Goal: Information Seeking & Learning: Learn about a topic

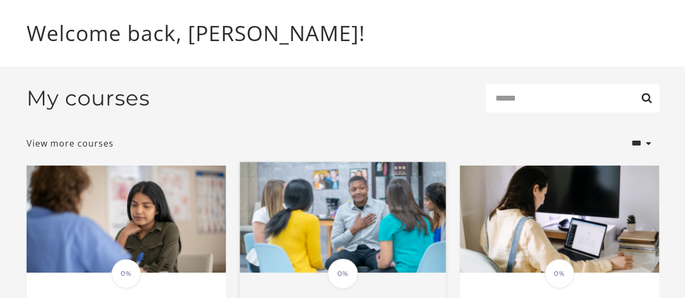
scroll to position [162, 0]
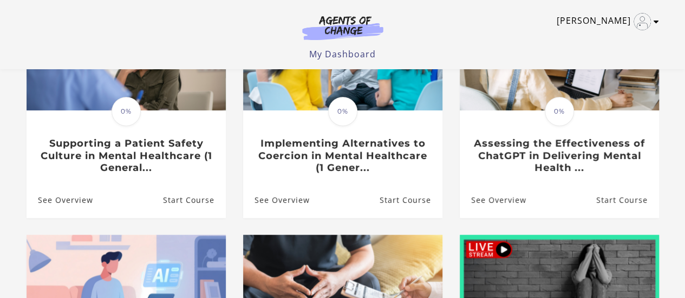
click at [655, 23] on icon "Toggle menu" at bounding box center [656, 21] width 5 height 9
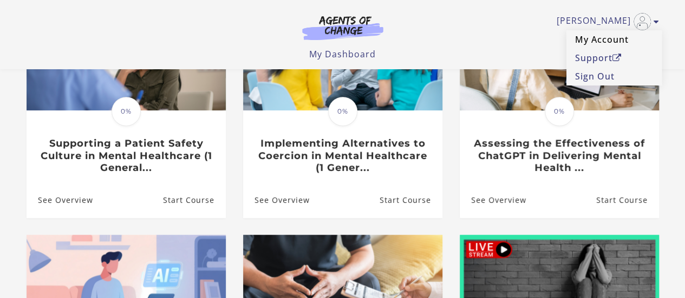
click at [598, 40] on link "My Account" at bounding box center [613, 39] width 95 height 18
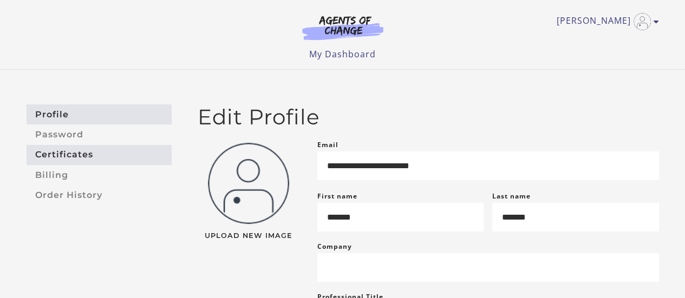
click at [62, 158] on link "Certificates" at bounding box center [99, 155] width 145 height 20
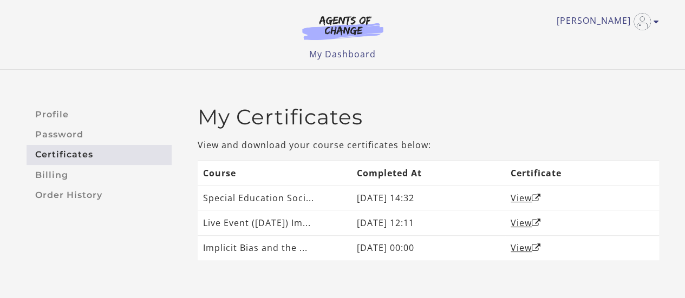
scroll to position [54, 0]
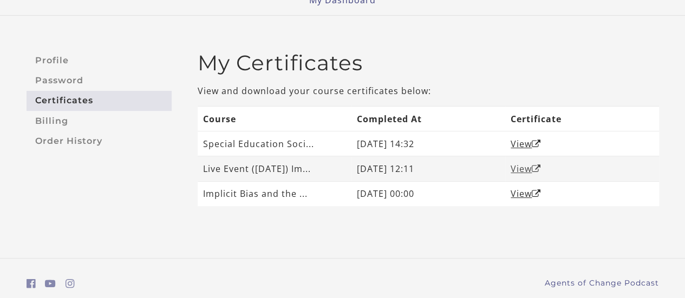
click at [526, 170] on link "View" at bounding box center [526, 169] width 30 height 12
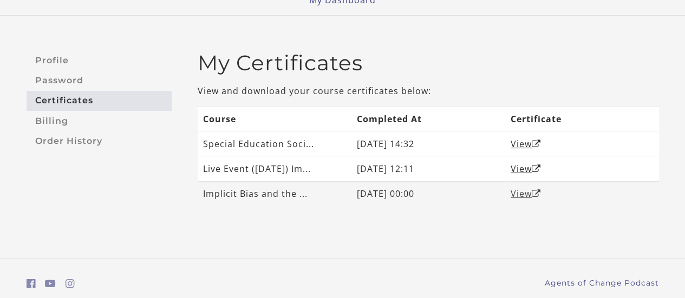
click at [513, 196] on link "View" at bounding box center [526, 194] width 30 height 12
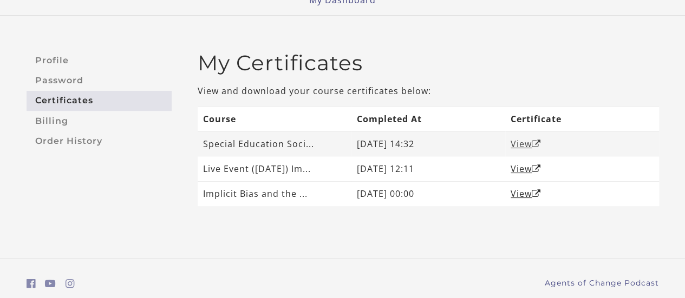
click at [522, 141] on link "View" at bounding box center [526, 144] width 30 height 12
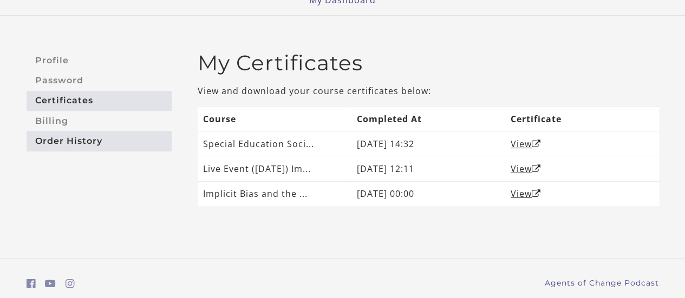
click at [63, 145] on link "Order History" at bounding box center [99, 141] width 145 height 20
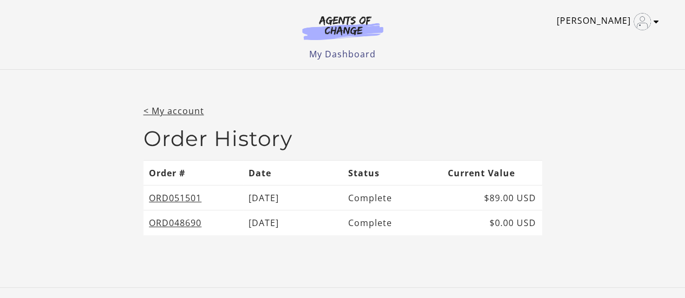
click at [613, 19] on link "[PERSON_NAME]" at bounding box center [605, 21] width 97 height 17
click at [354, 23] on img at bounding box center [343, 27] width 104 height 25
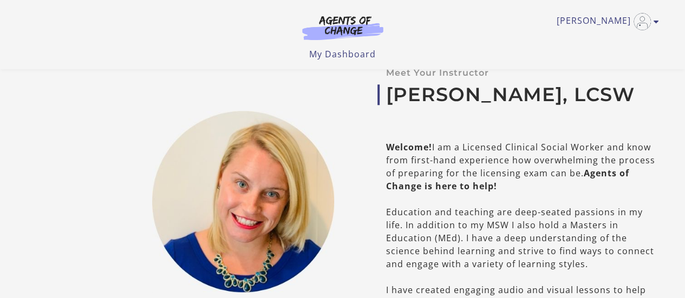
scroll to position [433, 0]
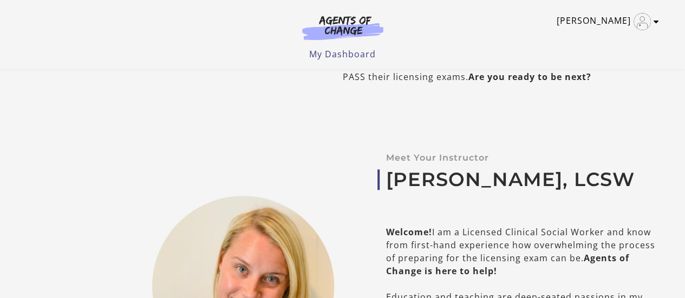
click at [600, 15] on link "[PERSON_NAME]" at bounding box center [605, 21] width 97 height 17
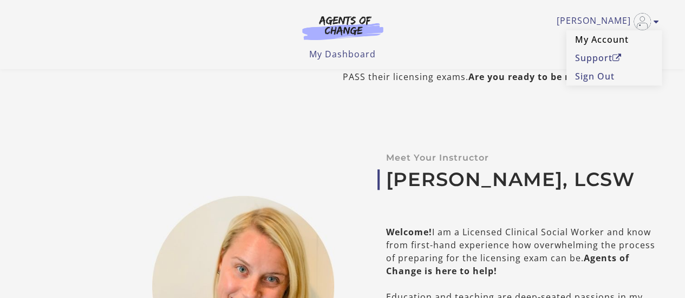
click at [584, 37] on link "My Account" at bounding box center [613, 39] width 95 height 18
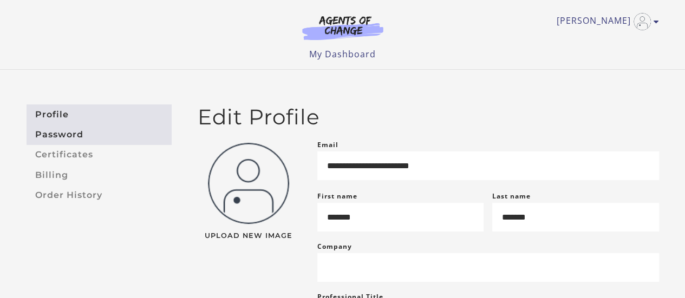
click at [34, 136] on link "Password" at bounding box center [99, 135] width 145 height 20
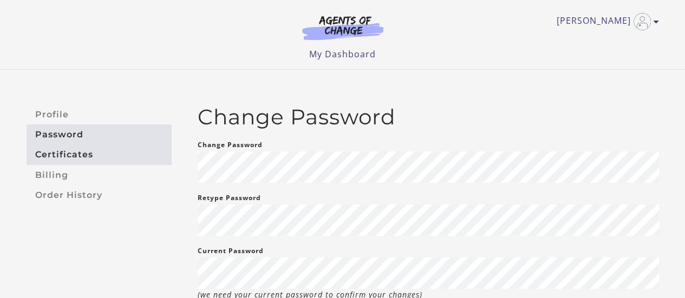
click at [43, 150] on link "Certificates" at bounding box center [99, 155] width 145 height 20
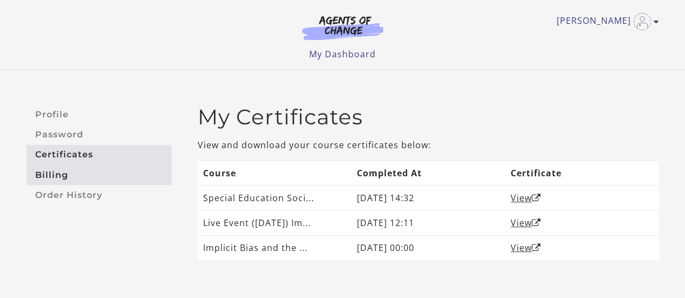
click at [49, 170] on link "Billing" at bounding box center [99, 175] width 145 height 20
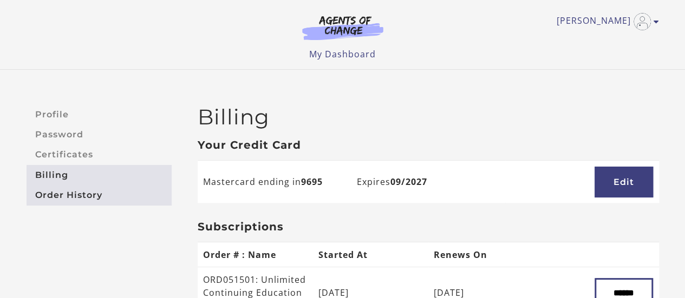
click at [55, 191] on link "Order History" at bounding box center [99, 195] width 145 height 20
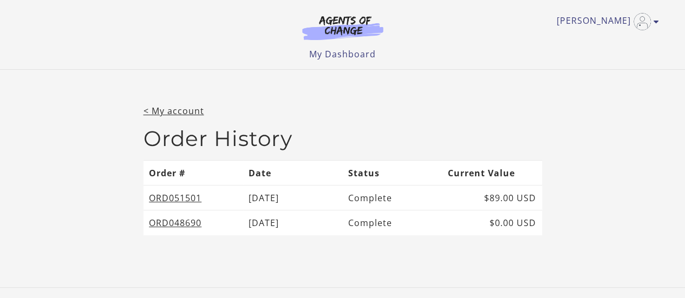
click at [350, 28] on img at bounding box center [343, 27] width 104 height 25
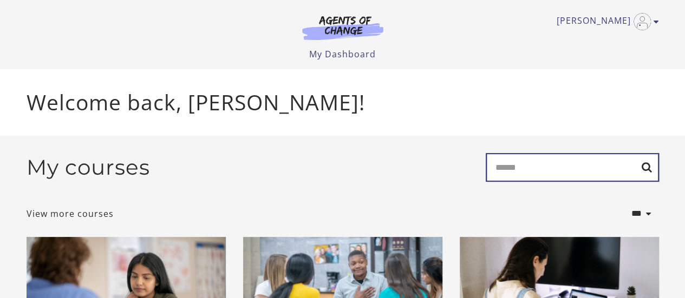
click at [537, 162] on input "Search" at bounding box center [572, 167] width 173 height 29
paste input "**********"
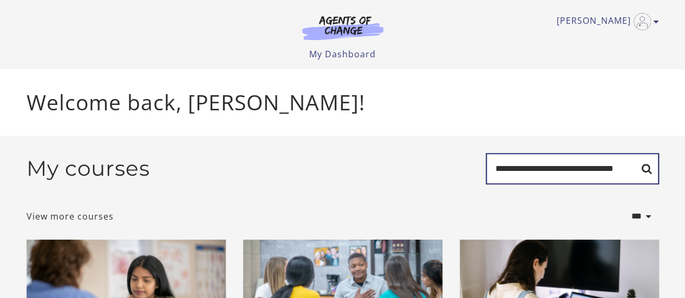
type input "**********"
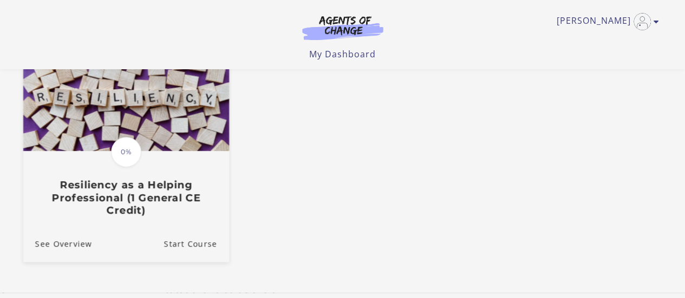
scroll to position [162, 0]
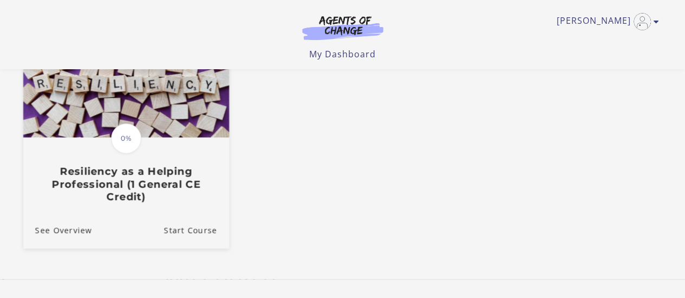
click at [161, 160] on div "Translation missing: en.liquid.partials.dashboard_course_card.progress_descript…" at bounding box center [126, 171] width 206 height 64
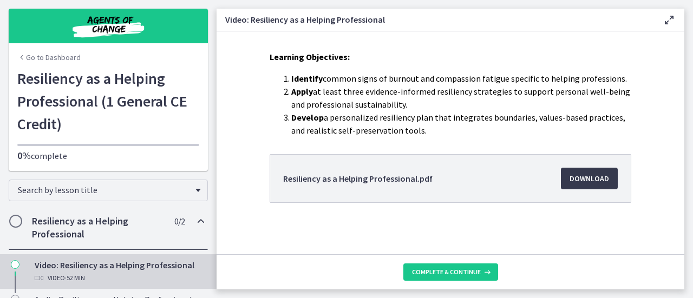
scroll to position [182, 0]
click at [451, 269] on span "Complete & continue" at bounding box center [446, 272] width 69 height 9
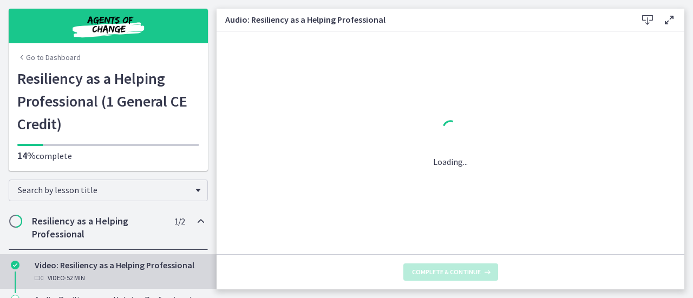
scroll to position [0, 0]
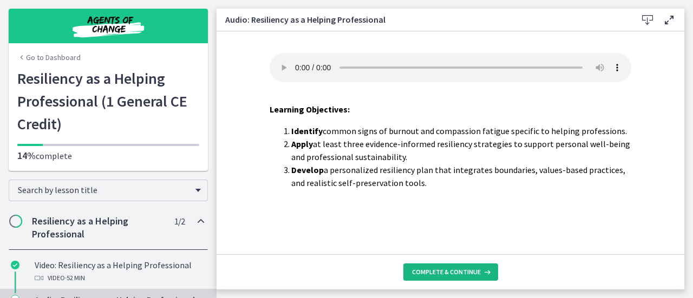
click at [451, 269] on span "Complete & continue" at bounding box center [446, 272] width 69 height 9
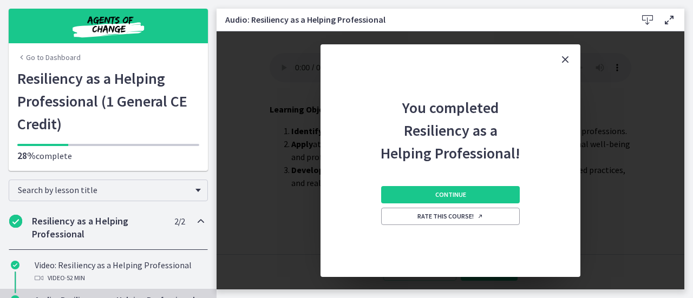
click at [565, 60] on icon "Close" at bounding box center [565, 59] width 13 height 13
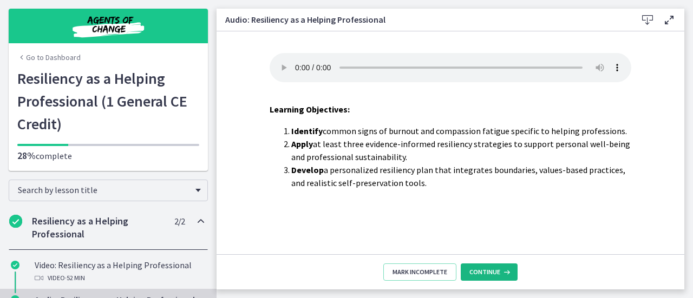
click at [490, 272] on span "Continue" at bounding box center [485, 272] width 31 height 9
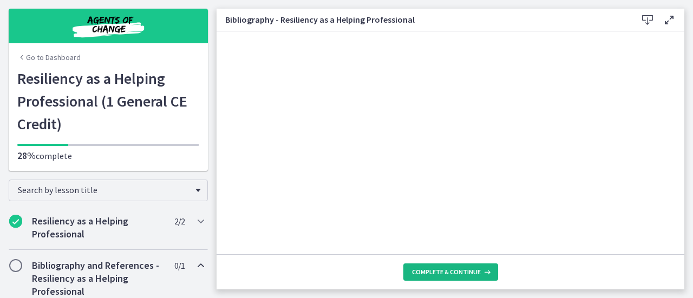
click at [482, 272] on icon at bounding box center [486, 272] width 11 height 9
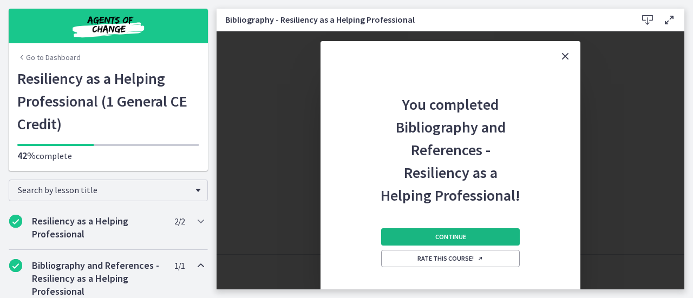
click at [468, 238] on button "Continue" at bounding box center [450, 237] width 139 height 17
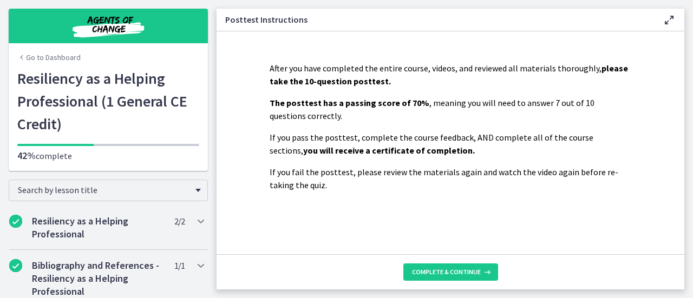
click at [455, 263] on footer "Complete & continue" at bounding box center [451, 272] width 468 height 35
click at [454, 267] on button "Complete & continue" at bounding box center [450, 272] width 95 height 17
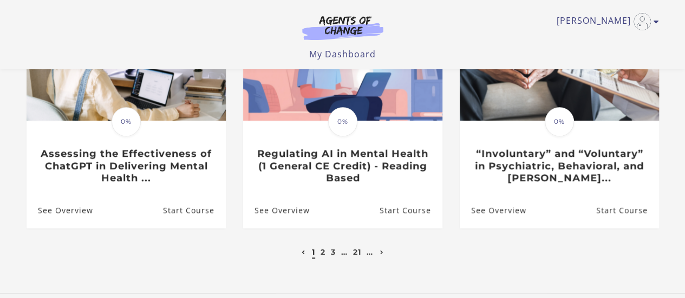
scroll to position [463, 0]
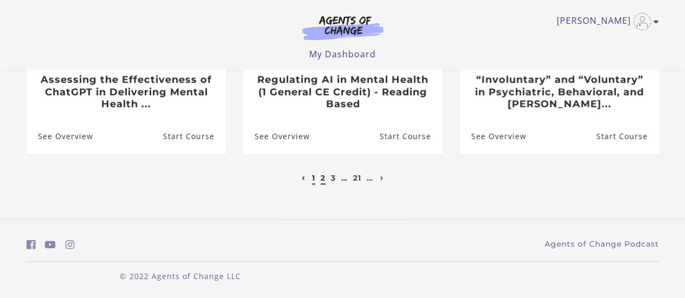
click at [322, 177] on link "2" at bounding box center [323, 178] width 5 height 10
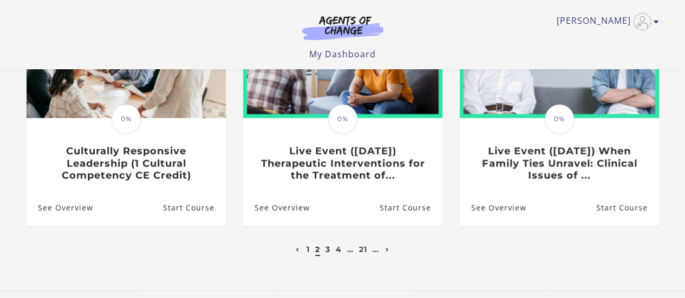
scroll to position [463, 0]
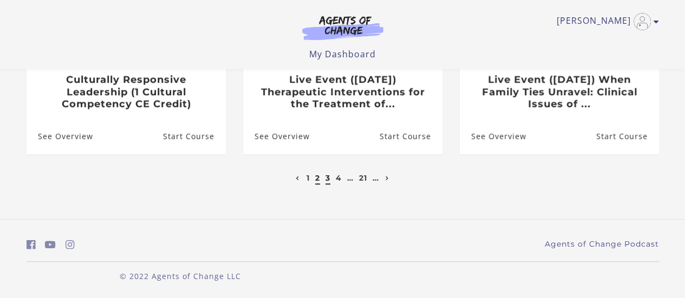
click at [326, 179] on link "3" at bounding box center [327, 178] width 5 height 10
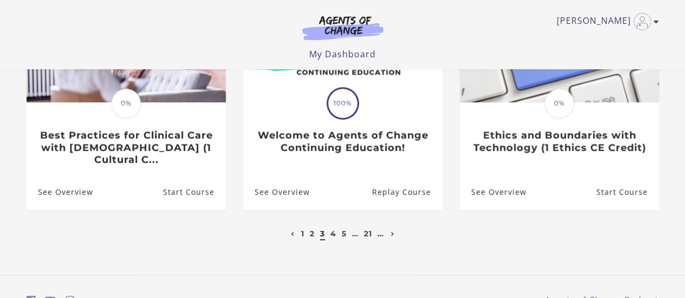
scroll to position [463, 0]
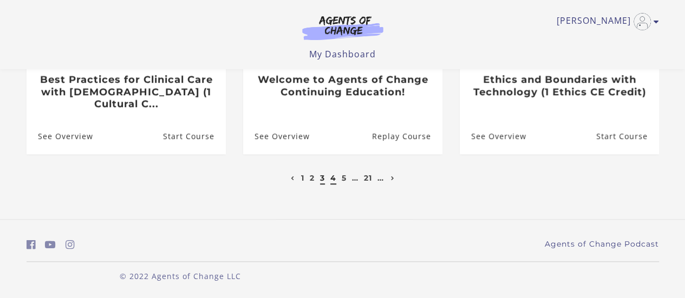
click at [334, 179] on link "4" at bounding box center [333, 178] width 6 height 10
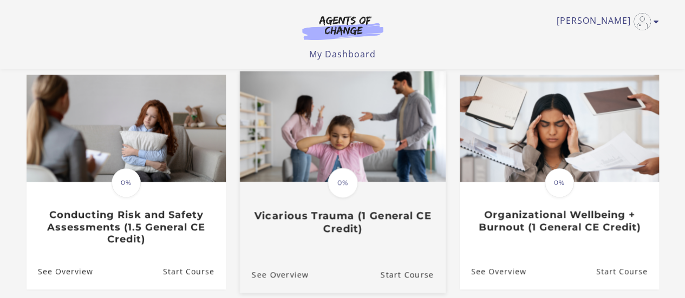
scroll to position [463, 0]
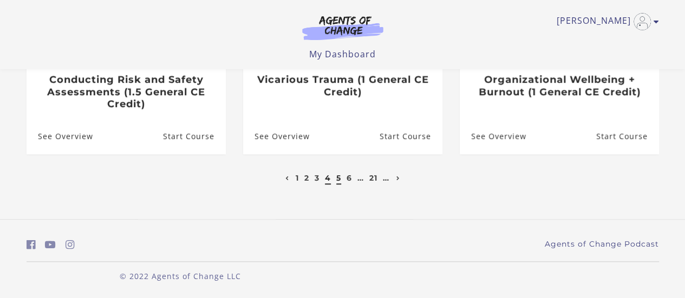
click at [337, 176] on link "5" at bounding box center [338, 178] width 5 height 10
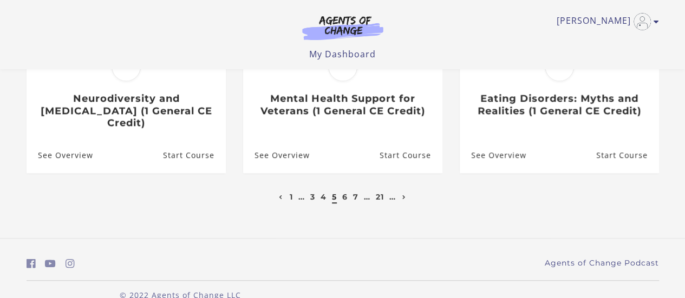
scroll to position [450, 0]
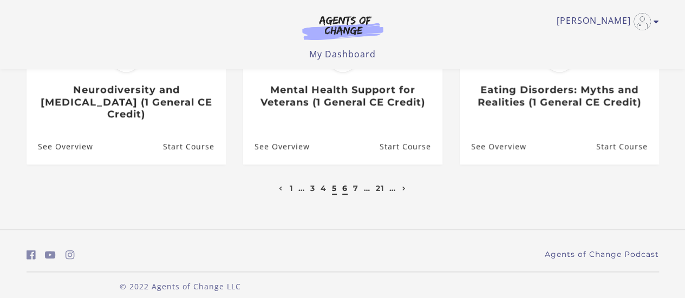
click at [343, 184] on link "6" at bounding box center [344, 189] width 5 height 10
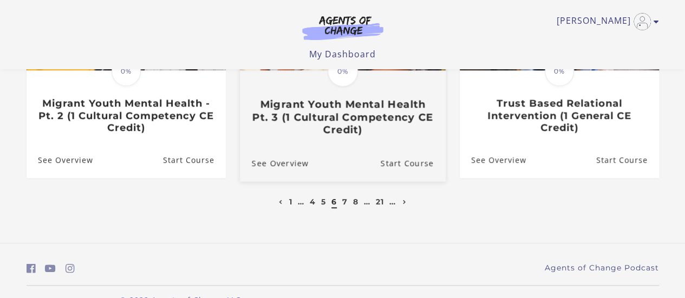
scroll to position [463, 0]
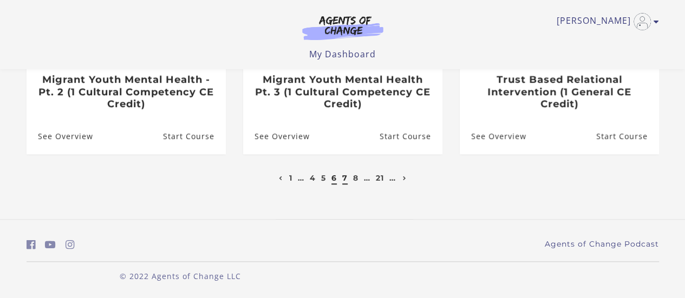
click at [344, 182] on link "7" at bounding box center [344, 178] width 5 height 10
